Goal: Find specific page/section

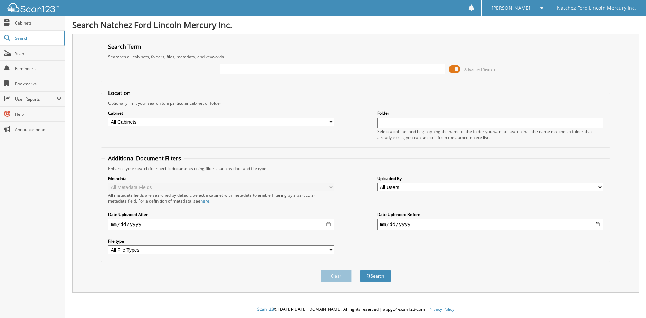
click at [238, 69] on input "text" at bounding box center [333, 69] width 226 height 10
type input "571184"
click at [360, 269] on button "Search" at bounding box center [375, 275] width 31 height 13
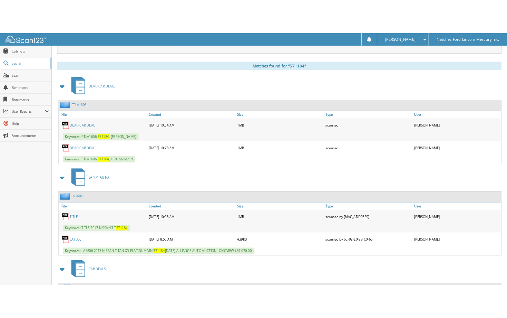
scroll to position [276, 0]
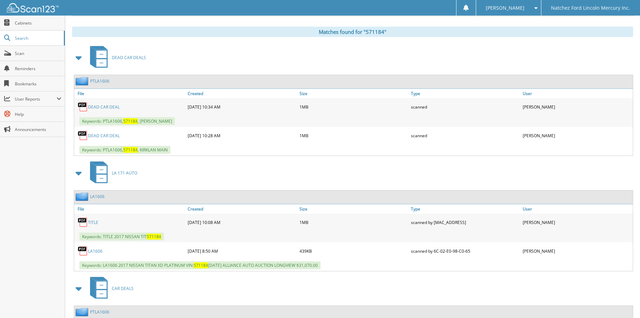
click at [93, 223] on link "TITLE" at bounding box center [93, 222] width 10 height 6
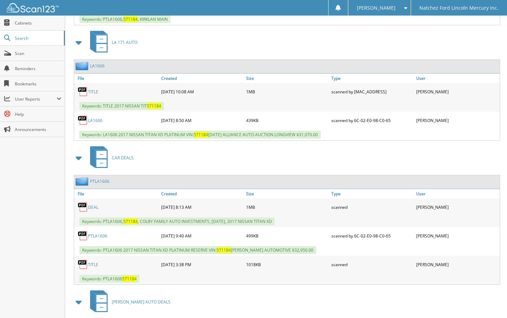
scroll to position [414, 0]
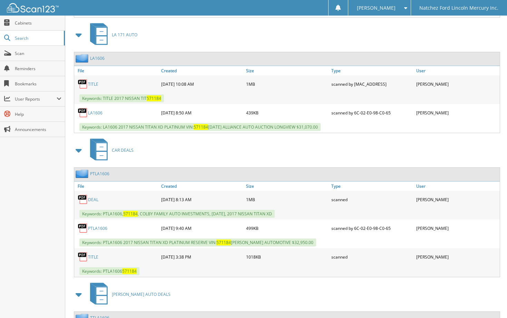
click at [92, 258] on link "TITLE" at bounding box center [93, 257] width 10 height 6
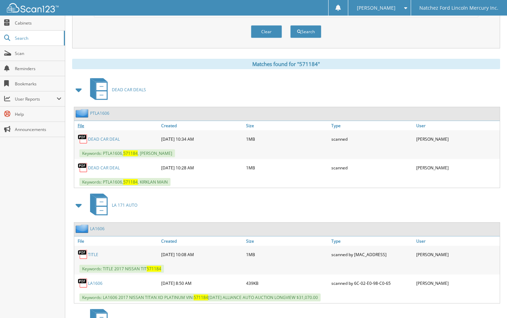
scroll to position [268, 0]
